Goal: Find specific page/section: Find specific page/section

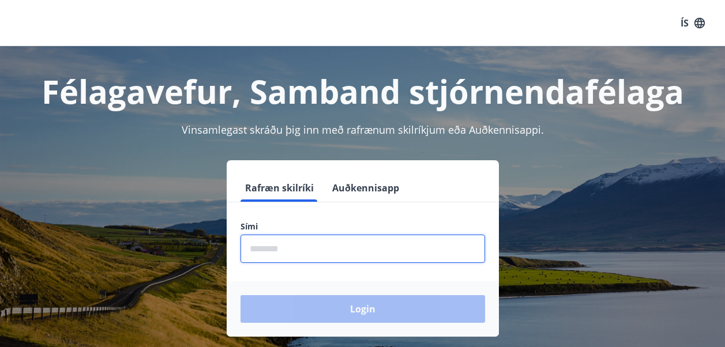
click at [433, 254] on input "phone" at bounding box center [363, 249] width 245 height 28
type input "********"
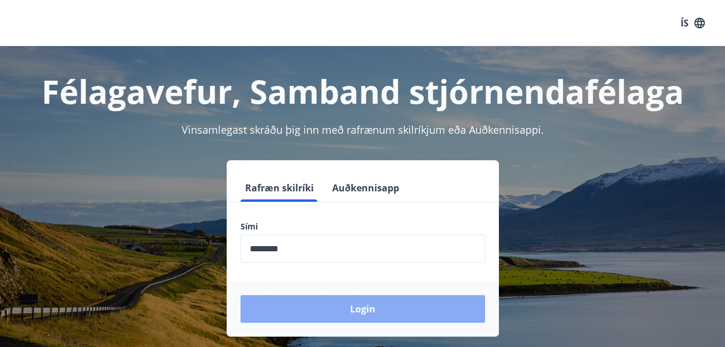
click at [356, 308] on button "Login" at bounding box center [363, 309] width 245 height 28
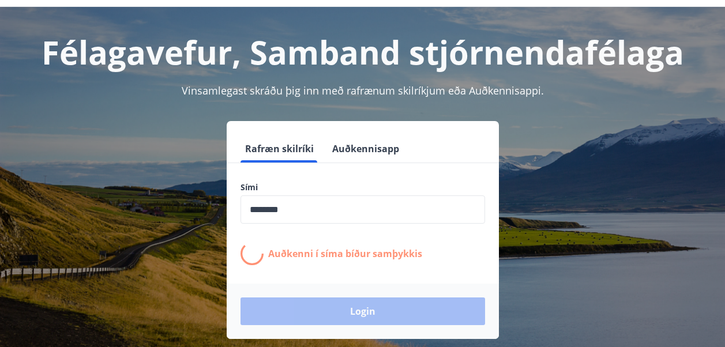
scroll to position [51, 0]
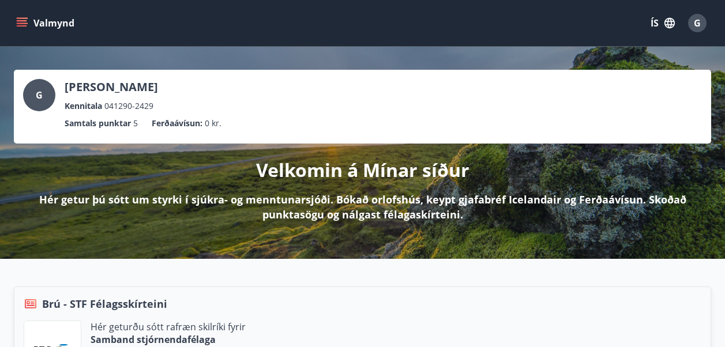
click at [28, 23] on button "Valmynd" at bounding box center [46, 23] width 65 height 21
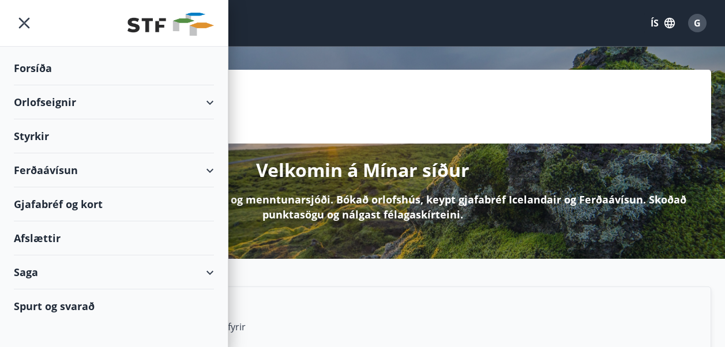
click at [47, 210] on div "Gjafabréf og kort" at bounding box center [114, 204] width 200 height 34
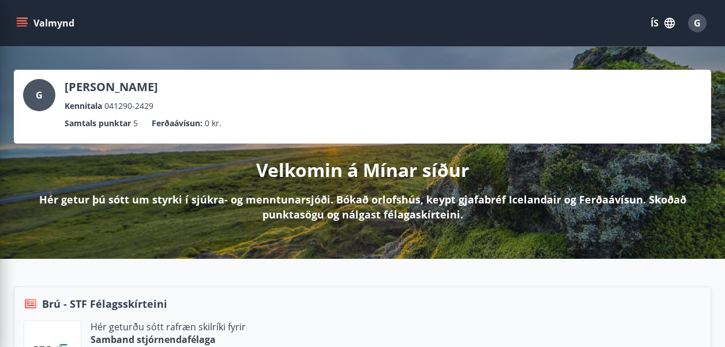
click at [292, 88] on div "G Gísli Lárus Vilhjálmsson Kennitala 041290-2429" at bounding box center [362, 95] width 679 height 33
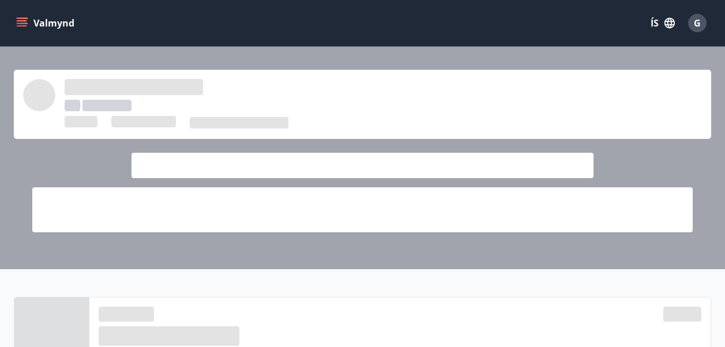
click at [24, 21] on icon "menu" at bounding box center [22, 20] width 10 height 1
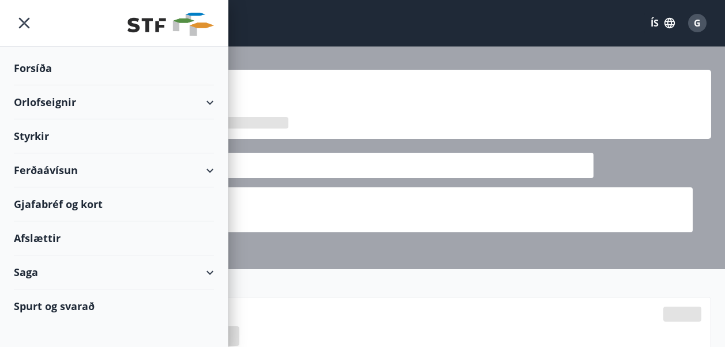
click at [56, 206] on div "Gjafabréf og kort" at bounding box center [114, 204] width 200 height 34
